Goal: Browse casually: Explore the website without a specific task or goal

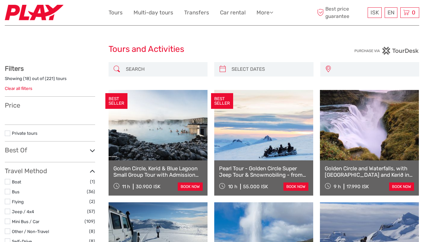
select select
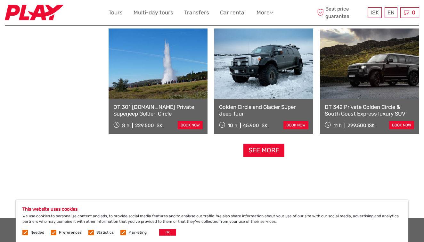
scroll to position [634, 0]
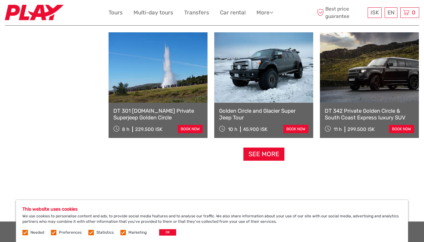
click at [27, 233] on label at bounding box center [24, 232] width 5 height 5
click at [48, 233] on div "Needed Preferences Statistics Marketing OK" at bounding box center [99, 233] width 155 height 6
click at [54, 233] on label at bounding box center [53, 232] width 5 height 5
click at [0, 0] on input "checkbox" at bounding box center [0, 0] width 0 height 0
click at [91, 232] on label at bounding box center [90, 232] width 5 height 5
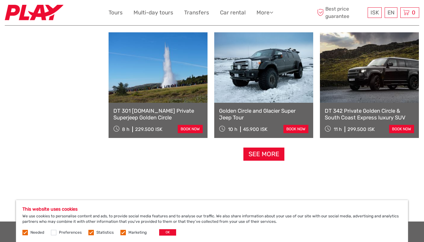
click at [0, 0] on input "checkbox" at bounding box center [0, 0] width 0 height 0
click at [122, 233] on label at bounding box center [123, 232] width 5 height 5
click at [0, 0] on input "checkbox" at bounding box center [0, 0] width 0 height 0
click at [161, 231] on button "OK" at bounding box center [167, 233] width 17 height 6
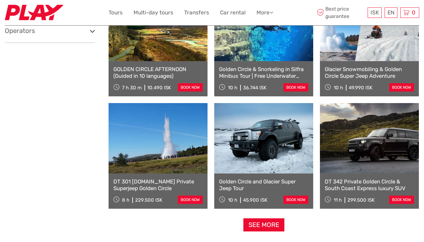
scroll to position [630, 0]
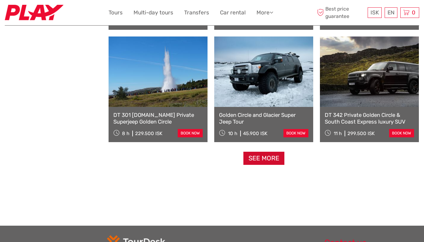
click at [245, 161] on link "See more" at bounding box center [264, 158] width 41 height 13
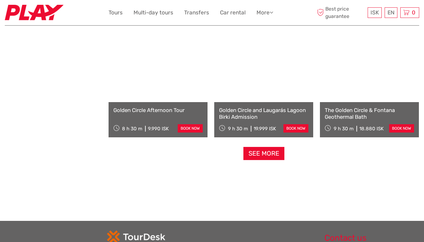
scroll to position [1315, 0]
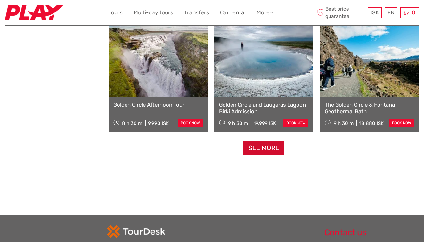
click at [259, 144] on link "See more" at bounding box center [264, 148] width 41 height 13
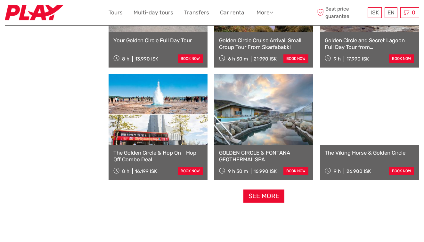
scroll to position [1967, 0]
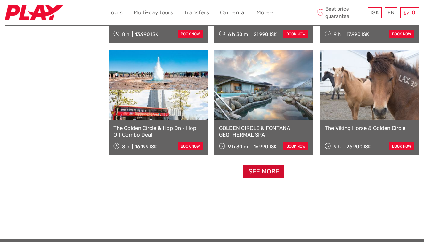
click at [263, 175] on link "See more" at bounding box center [264, 171] width 41 height 13
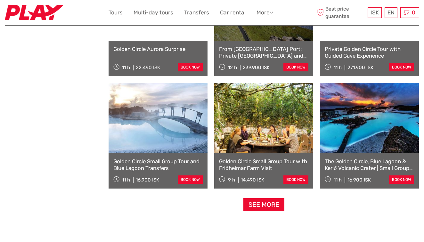
scroll to position [2610, 0]
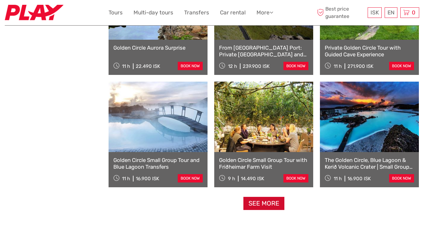
click at [258, 210] on link "See more" at bounding box center [264, 203] width 41 height 13
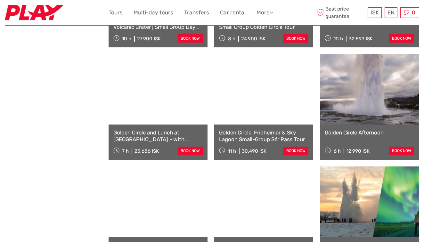
scroll to position [2986, 0]
